Goal: Find specific page/section: Find specific page/section

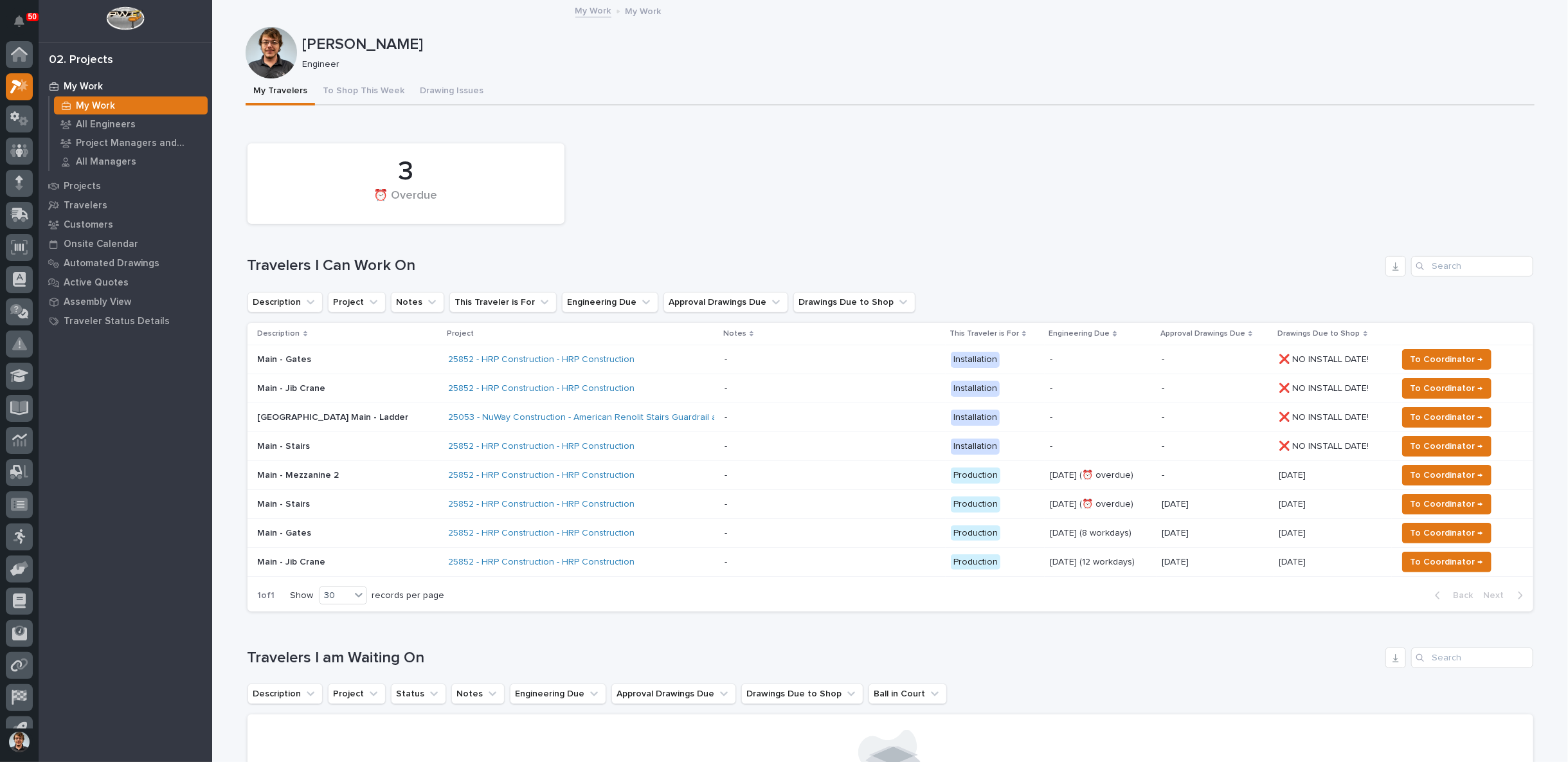
scroll to position [20, 0]
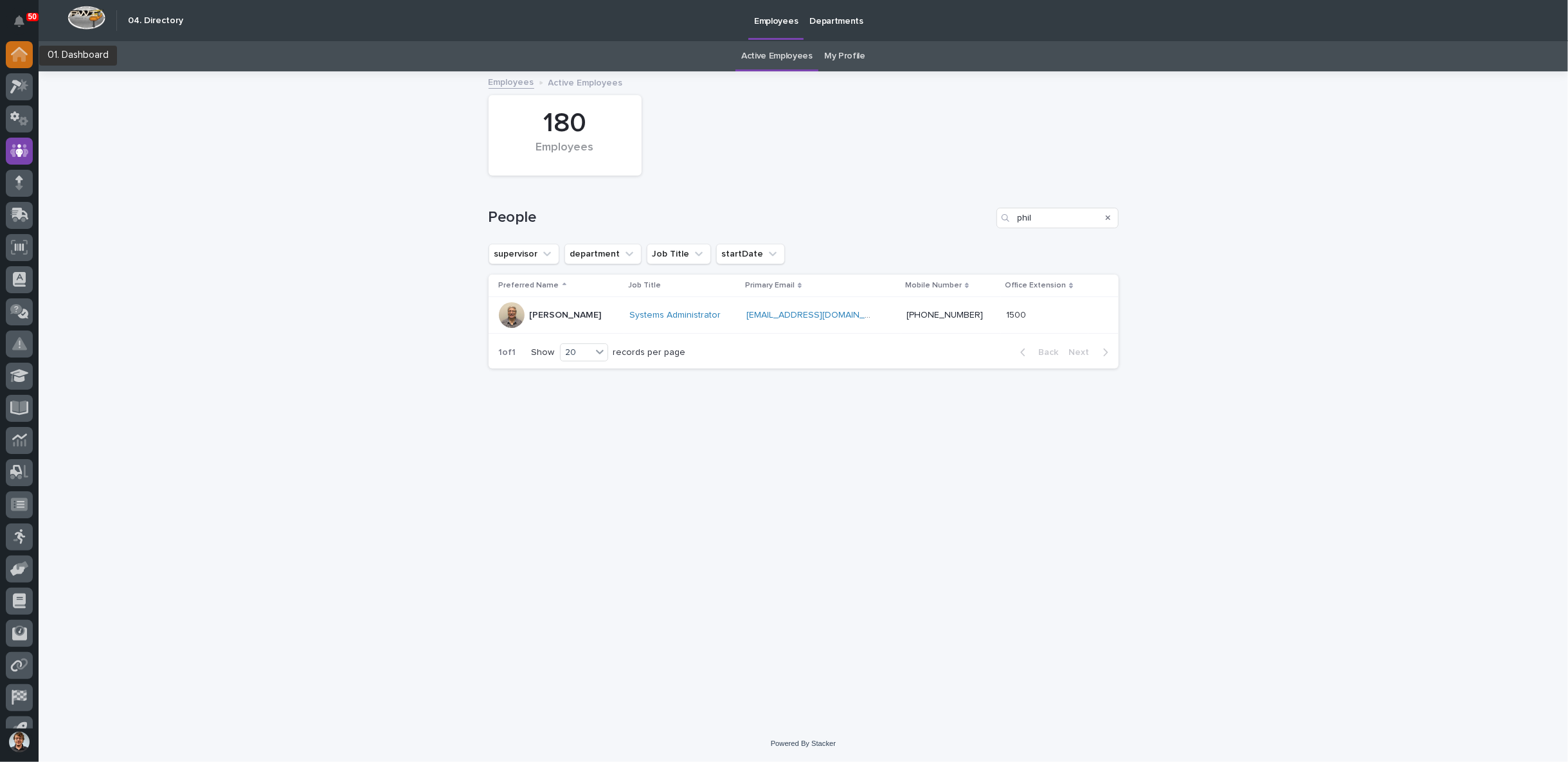
click at [22, 48] on icon at bounding box center [20, 54] width 17 height 15
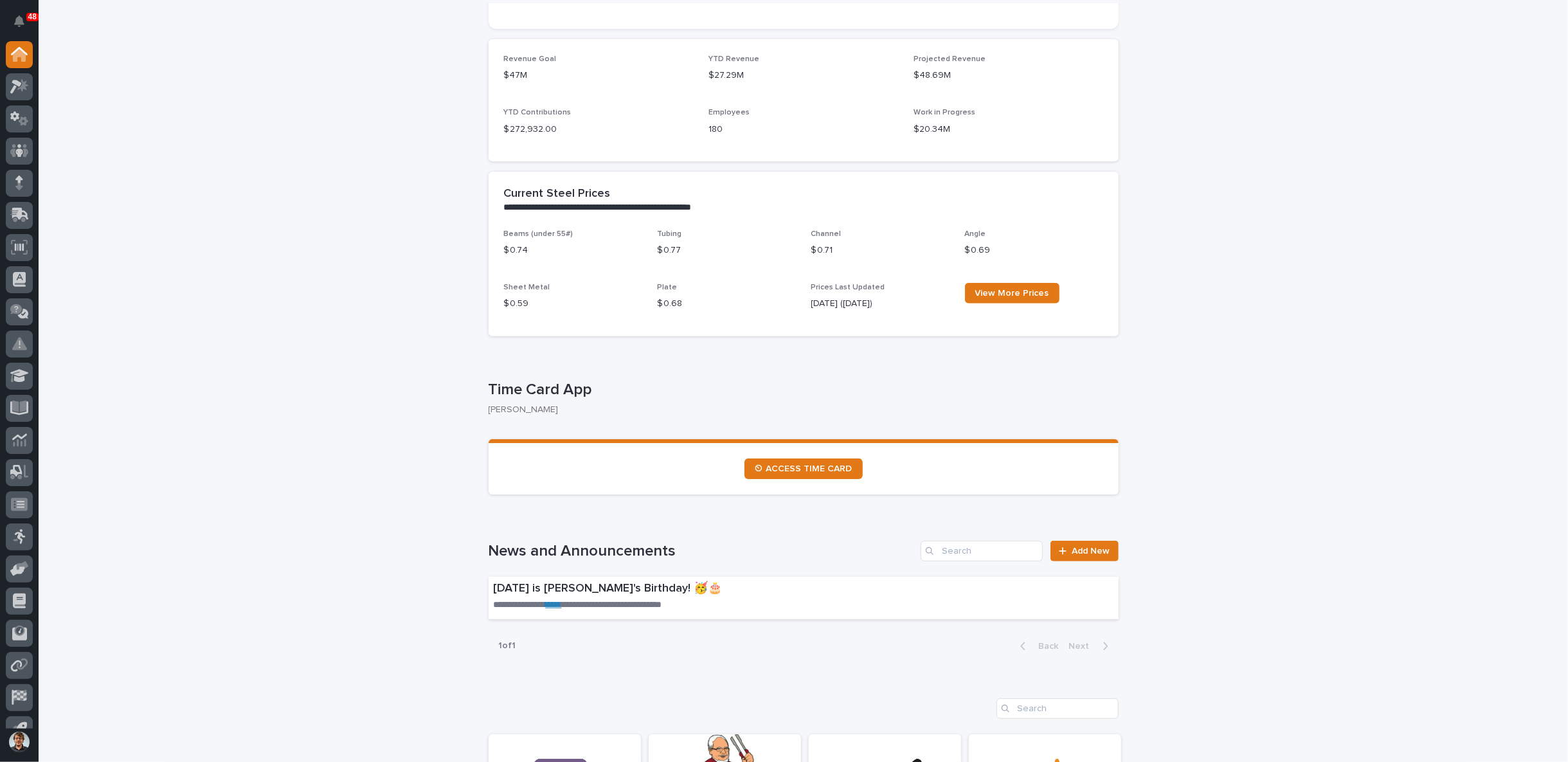
scroll to position [476, 0]
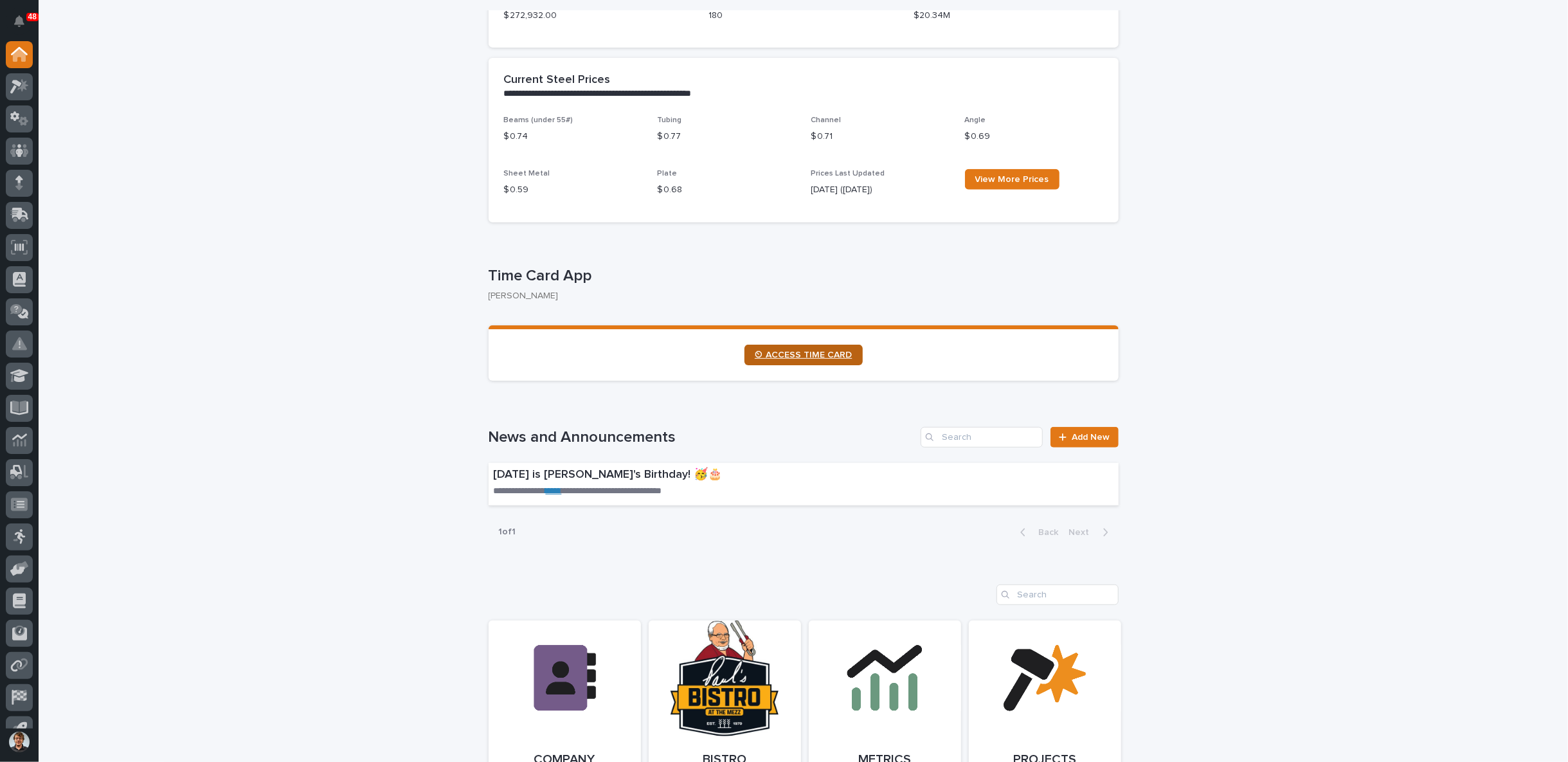
click at [828, 354] on span "⏲ ACCESS TIME CARD" at bounding box center [804, 355] width 98 height 9
